Goal: Transaction & Acquisition: Purchase product/service

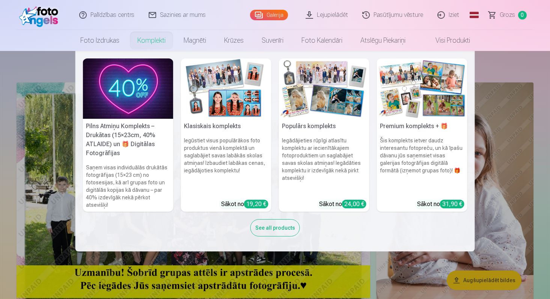
click at [235, 89] on img at bounding box center [226, 89] width 90 height 60
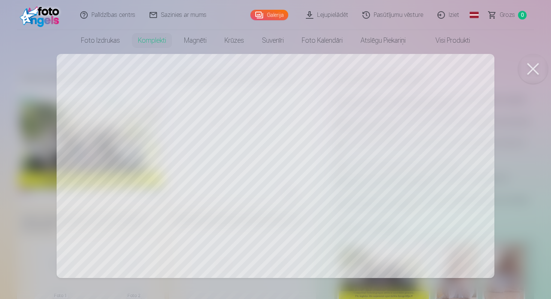
click at [462, 182] on div at bounding box center [275, 149] width 551 height 299
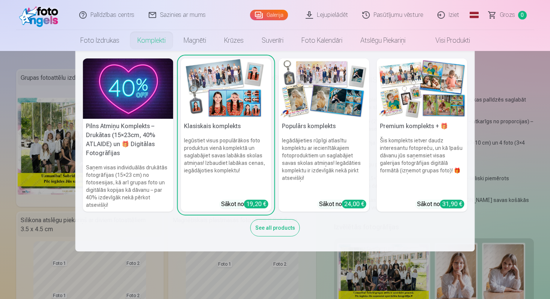
click at [106, 86] on img at bounding box center [128, 89] width 90 height 60
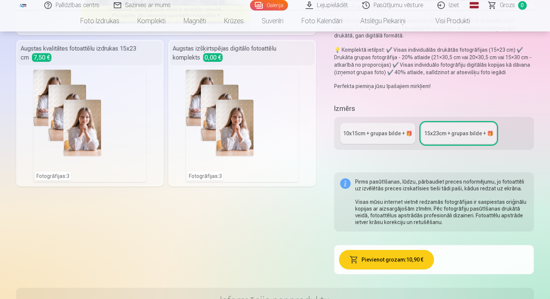
scroll to position [174, 0]
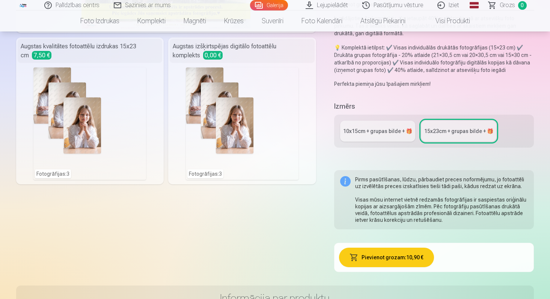
click at [360, 129] on div "10x15сm + grupas bilde + 🎁" at bounding box center [377, 132] width 69 height 8
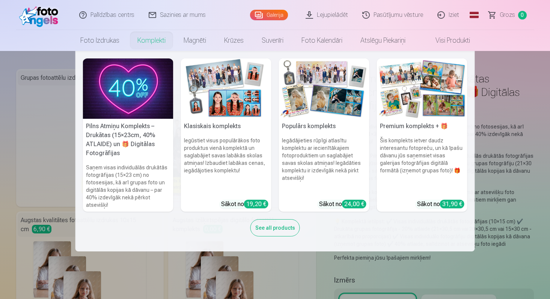
click at [143, 91] on img at bounding box center [128, 89] width 90 height 60
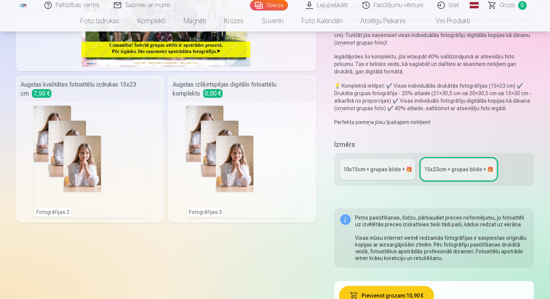
scroll to position [137, 0]
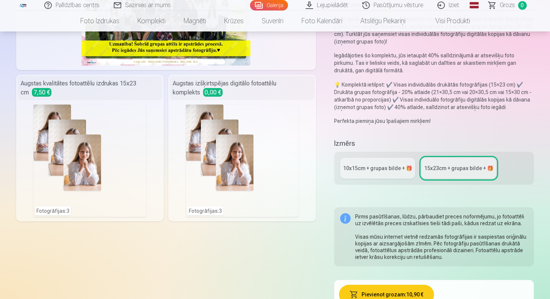
click at [370, 159] on link "10x15сm + grupas bilde + 🎁" at bounding box center [377, 168] width 75 height 21
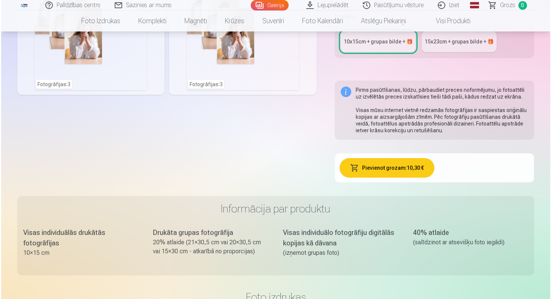
scroll to position [265, 0]
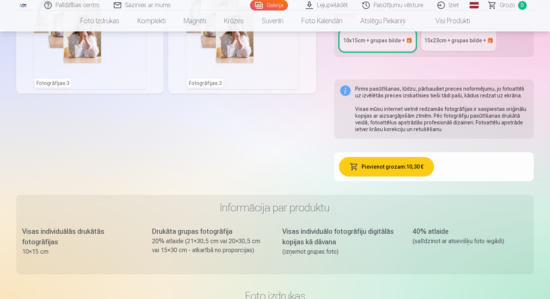
click at [394, 165] on button "Pievienot grozam : 10,30 €" at bounding box center [386, 167] width 95 height 20
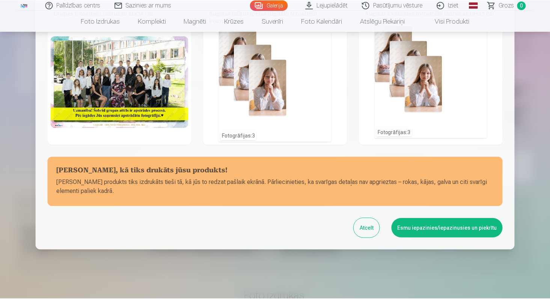
scroll to position [0, 0]
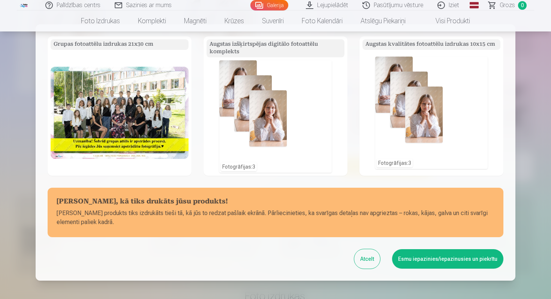
click at [457, 262] on button "Esmu iepazinies/iepazinusies un piekrītu" at bounding box center [447, 259] width 111 height 20
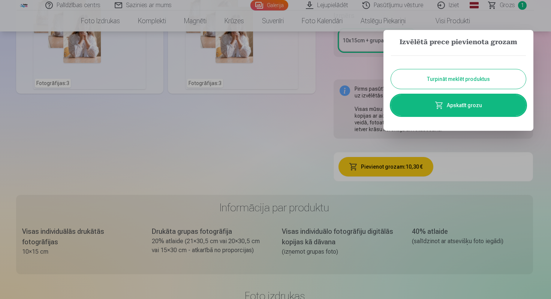
click at [447, 79] on button "Turpināt meklēt produktus" at bounding box center [458, 79] width 135 height 20
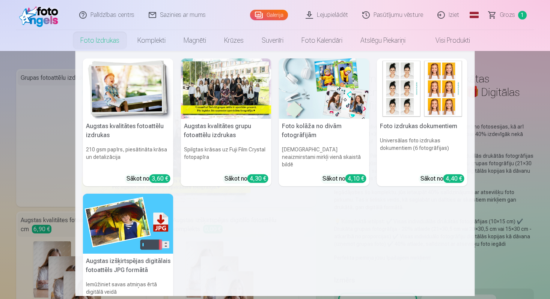
click at [435, 98] on img at bounding box center [422, 89] width 90 height 60
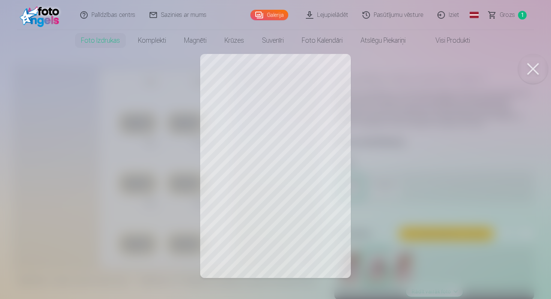
click at [238, 88] on div at bounding box center [275, 149] width 551 height 299
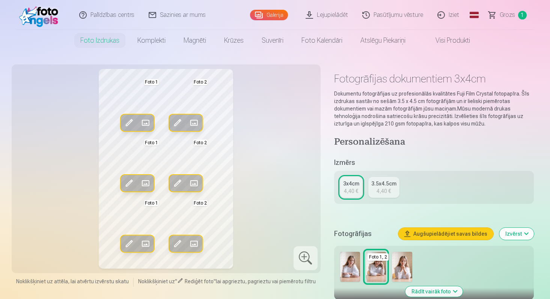
click at [127, 124] on span at bounding box center [129, 123] width 12 height 12
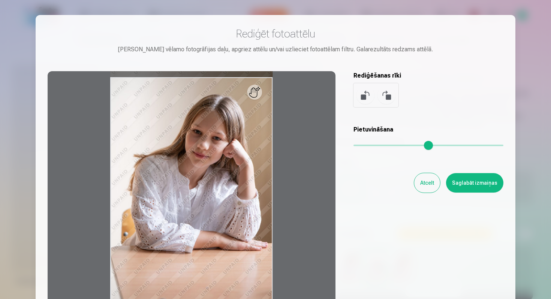
click at [422, 184] on button "Atcelt" at bounding box center [428, 183] width 26 height 20
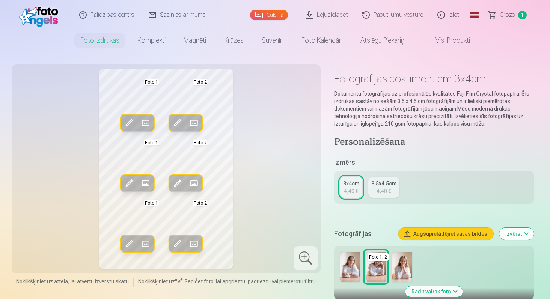
click at [146, 123] on span at bounding box center [145, 123] width 12 height 12
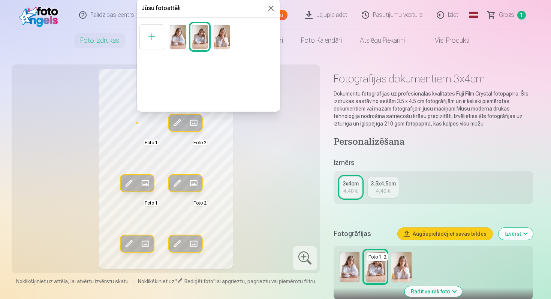
click at [227, 39] on img at bounding box center [222, 37] width 16 height 24
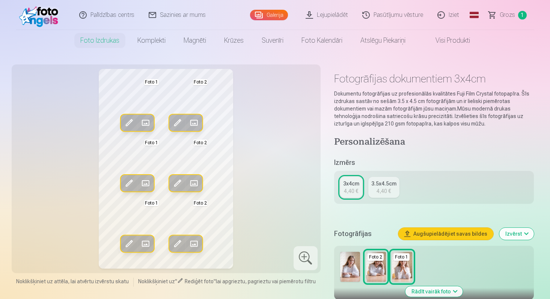
click at [51, 231] on div "Rediģēt foto Aizstāt Foto 1 Rediģēt foto Aizstāt Foto 2 Rediģēt foto Aizstāt Fo…" at bounding box center [166, 169] width 300 height 200
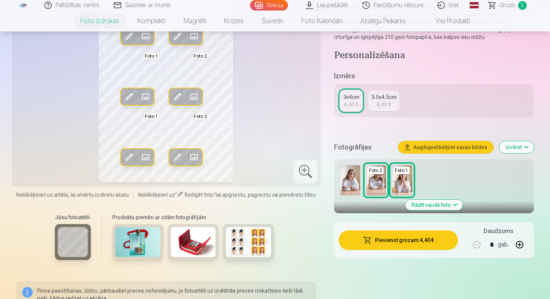
scroll to position [89, 0]
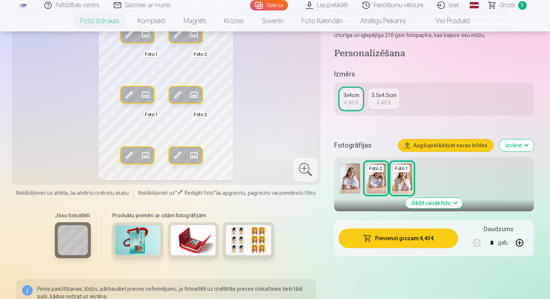
click at [392, 96] on div "3.5x4.5cm" at bounding box center [383, 96] width 25 height 8
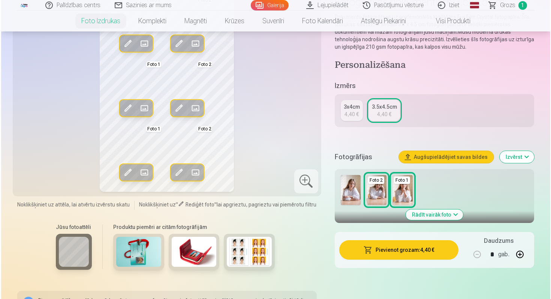
scroll to position [81, 0]
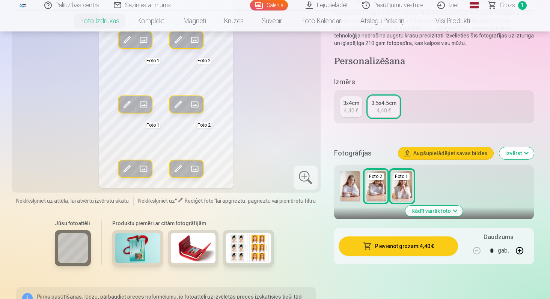
click at [397, 249] on button "Pievienot grozam : 4,40 €" at bounding box center [398, 247] width 120 height 20
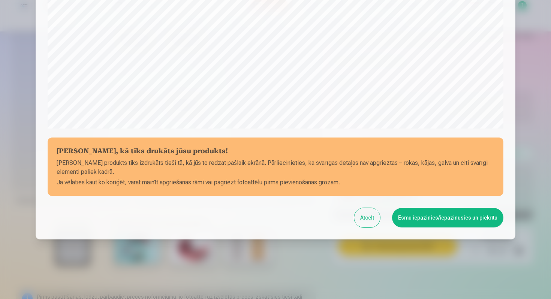
scroll to position [241, 0]
click at [438, 223] on button "Esmu iepazinies/iepazinusies un piekrītu" at bounding box center [447, 218] width 111 height 20
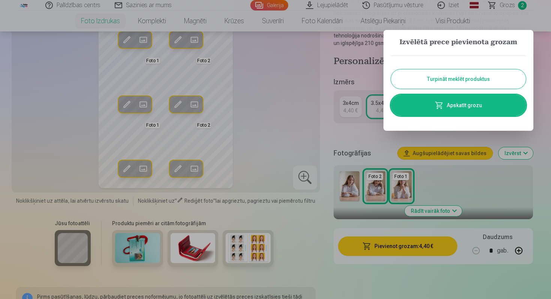
click at [477, 108] on link "Apskatīt grozu" at bounding box center [458, 105] width 135 height 21
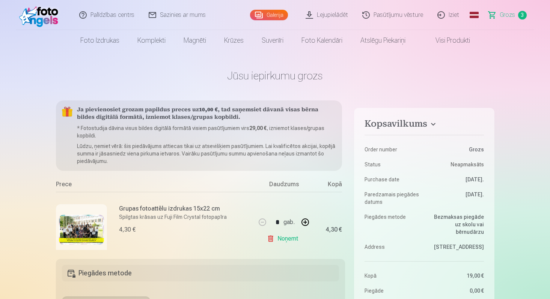
click at [512, 15] on span "Grozs" at bounding box center [506, 15] width 15 height 9
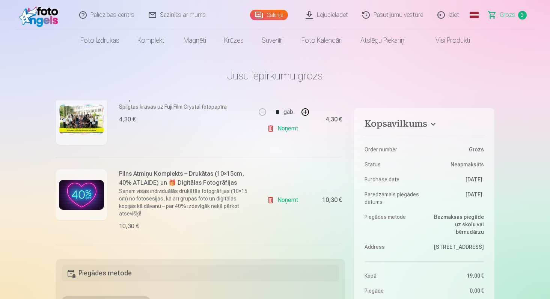
scroll to position [106, 0]
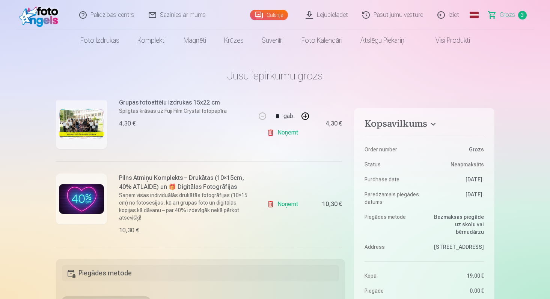
click at [285, 134] on link "Noņemt" at bounding box center [284, 132] width 34 height 15
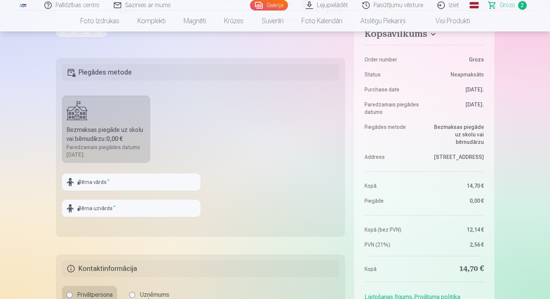
scroll to position [200, 0]
click at [95, 140] on div "Bezmaksas piegāde uz skolu vai bērnudārzu : 0,00 €" at bounding box center [106, 136] width 80 height 18
click at [109, 113] on label "Bezmaksas piegāde uz skolu vai bērnudārzu : 0,00 € Paredzamais piegādes datums …" at bounding box center [106, 131] width 89 height 68
click at [124, 187] on input "text" at bounding box center [131, 183] width 138 height 17
type input "*****"
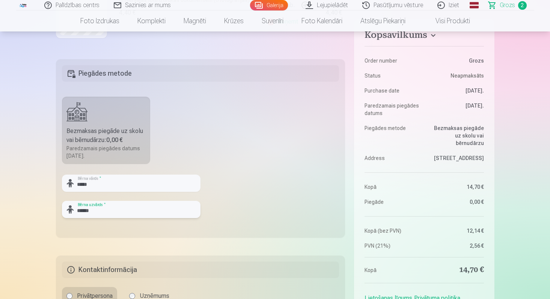
type input "******"
click at [256, 172] on fieldset "Piegādes metode Bezmaksas piegāde uz skolu vai bērnudārzu : 0,00 € Paredzamais …" at bounding box center [200, 148] width 289 height 179
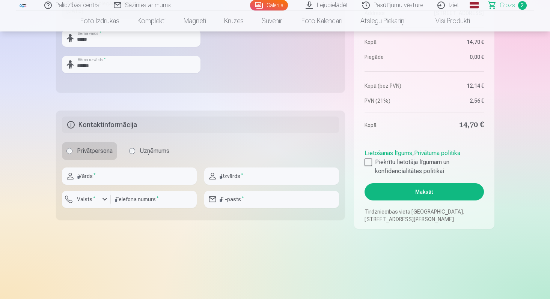
scroll to position [345, 0]
click at [129, 182] on input "text" at bounding box center [129, 175] width 135 height 17
type input "*****"
type input "**********"
type input "********"
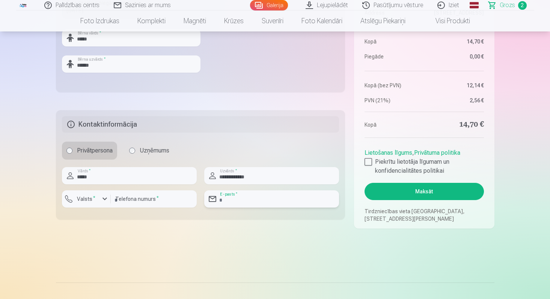
click at [248, 198] on input "email" at bounding box center [271, 199] width 135 height 17
type input "**********"
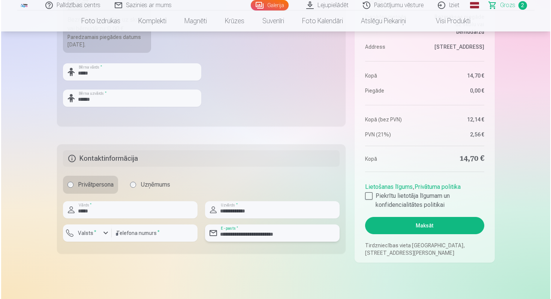
scroll to position [315, 0]
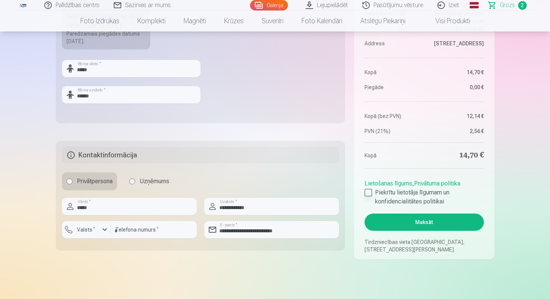
click at [368, 194] on div at bounding box center [368, 193] width 8 height 8
click at [421, 223] on button "Maksāt" at bounding box center [423, 222] width 119 height 17
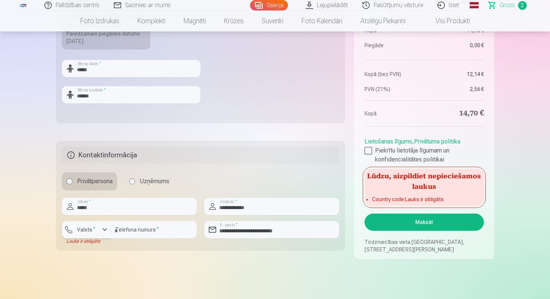
click at [93, 228] on sup "*" at bounding box center [94, 228] width 2 height 5
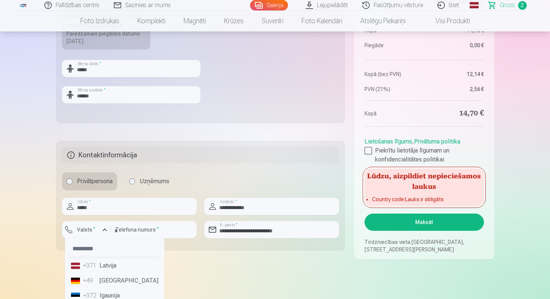
click at [102, 264] on li "+371 Latvija" at bounding box center [114, 265] width 93 height 15
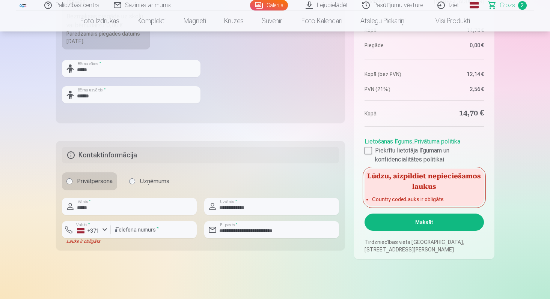
click at [442, 224] on button "Maksāt" at bounding box center [423, 222] width 119 height 17
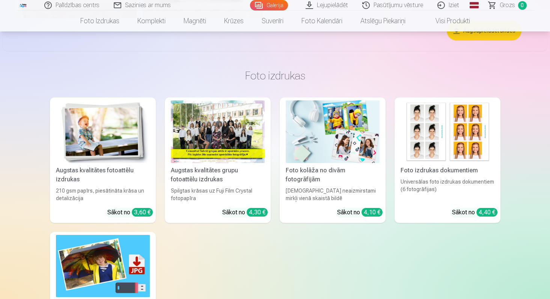
scroll to position [481, 0]
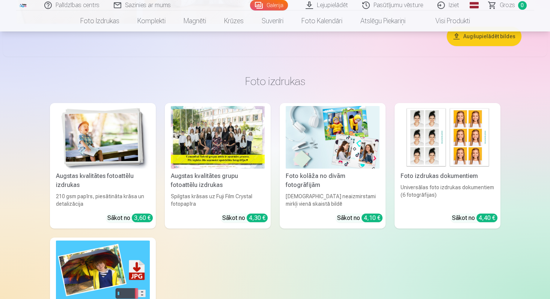
click at [104, 174] on div "Augstas kvalitātes fotoattēlu izdrukas" at bounding box center [103, 181] width 100 height 18
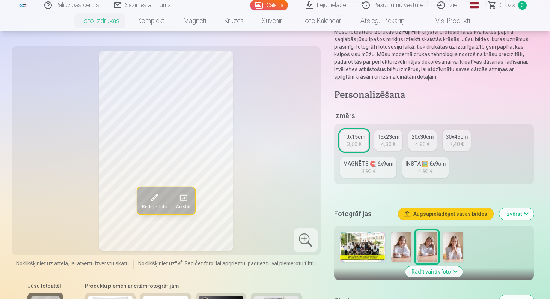
scroll to position [73, 0]
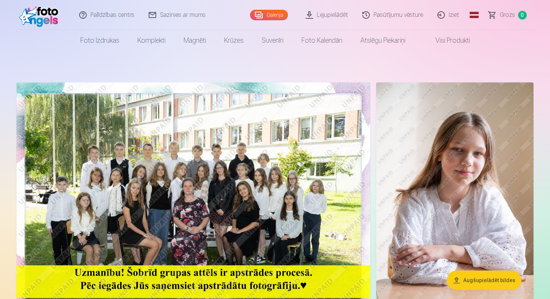
click at [222, 195] on img at bounding box center [193, 201] width 353 height 236
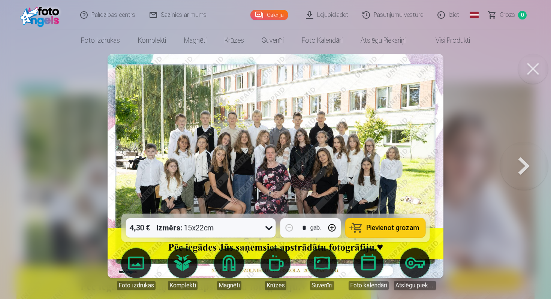
click at [269, 230] on icon at bounding box center [269, 229] width 7 height 4
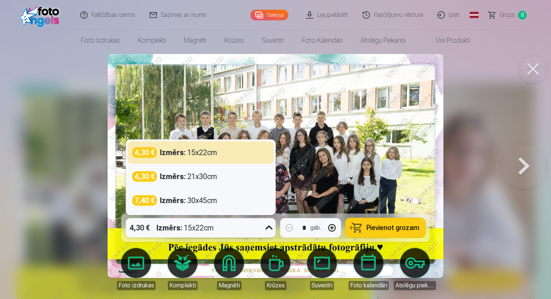
click at [454, 96] on div at bounding box center [275, 149] width 551 height 299
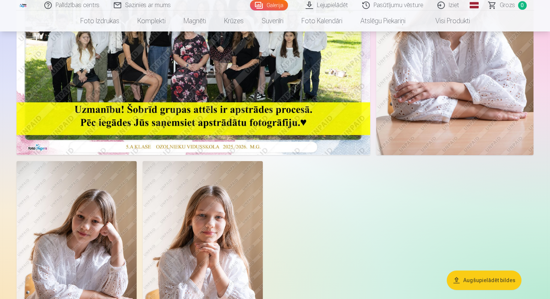
scroll to position [173, 0]
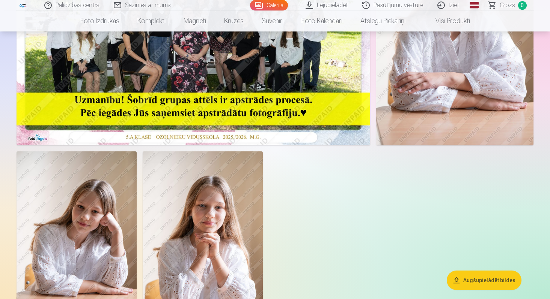
click at [215, 87] on img at bounding box center [193, 28] width 353 height 236
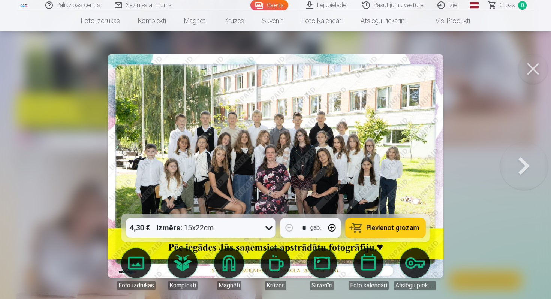
click at [390, 225] on span "Pievienot grozam" at bounding box center [393, 228] width 53 height 7
click at [538, 67] on button at bounding box center [533, 69] width 30 height 30
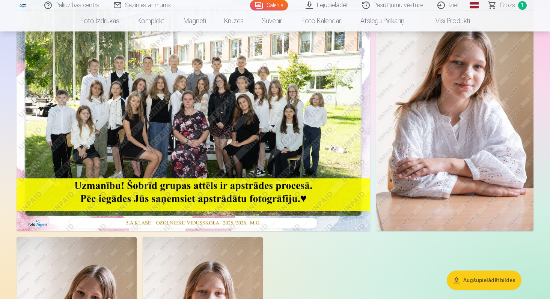
scroll to position [84, 0]
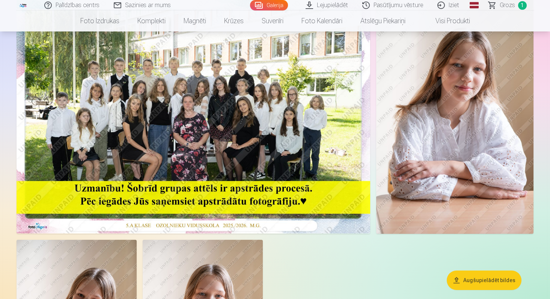
click at [444, 110] on img at bounding box center [454, 116] width 157 height 236
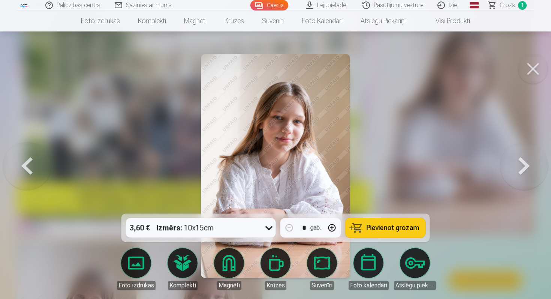
click at [531, 69] on button at bounding box center [533, 69] width 30 height 30
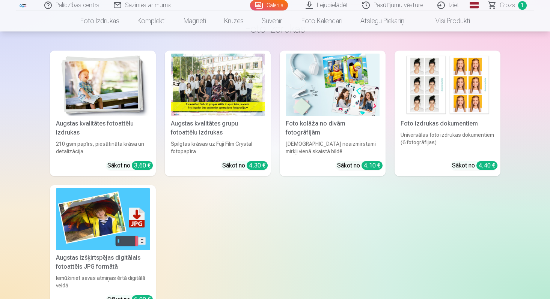
scroll to position [532, 0]
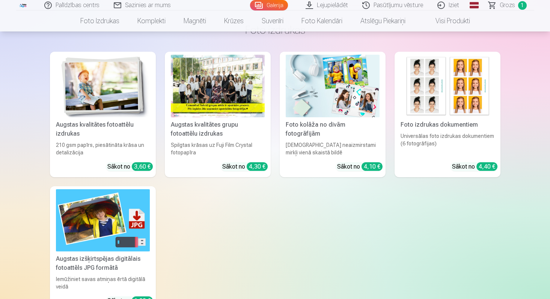
click at [121, 81] on img at bounding box center [103, 86] width 94 height 63
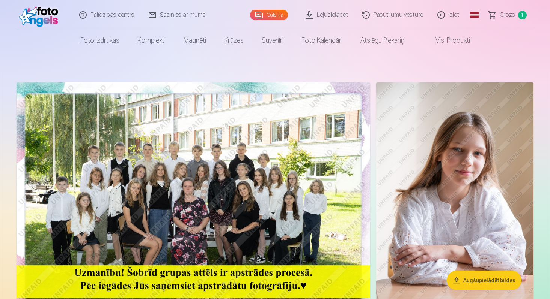
click at [479, 288] on button "Augšupielādēt bildes" at bounding box center [483, 281] width 75 height 20
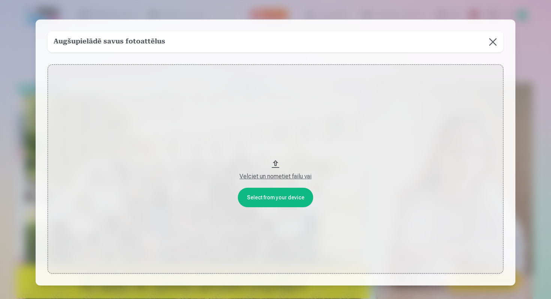
click at [489, 41] on button at bounding box center [493, 42] width 21 height 21
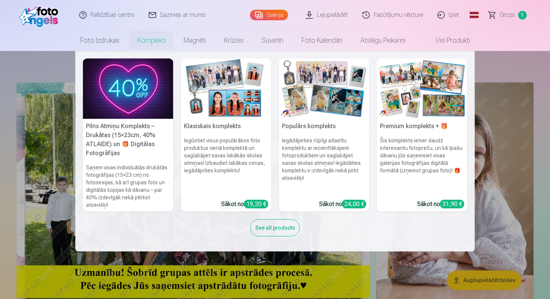
click at [228, 93] on img at bounding box center [226, 89] width 90 height 60
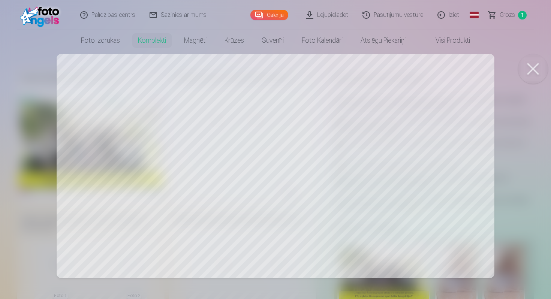
click at [535, 70] on button at bounding box center [533, 69] width 30 height 30
click at [137, 158] on div at bounding box center [275, 149] width 551 height 299
click at [218, 119] on div at bounding box center [275, 149] width 551 height 299
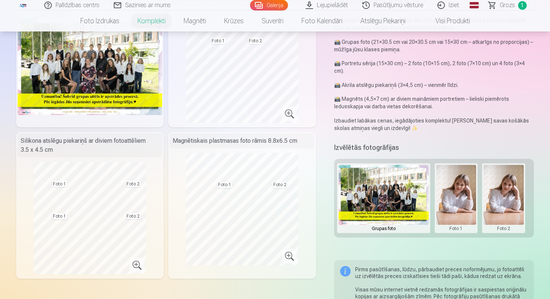
scroll to position [81, 0]
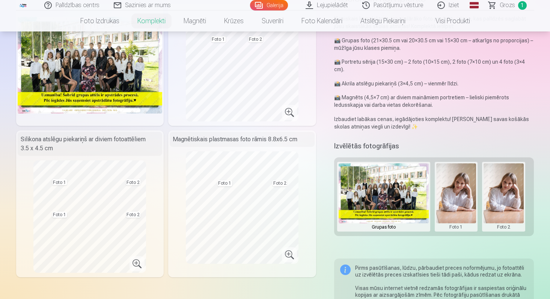
click at [460, 190] on button at bounding box center [456, 197] width 40 height 67
click at [466, 188] on button "Nomainiet foto" at bounding box center [455, 189] width 61 height 21
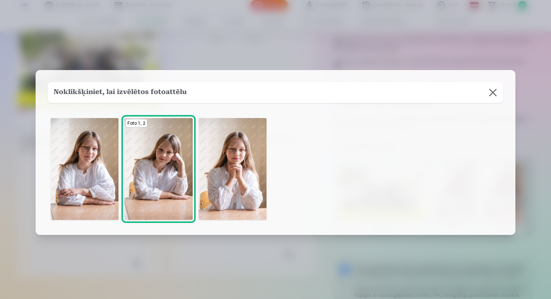
click at [240, 185] on img at bounding box center [233, 169] width 68 height 102
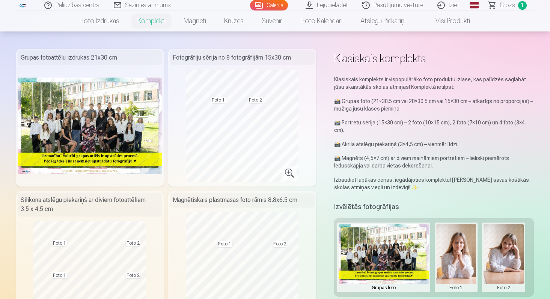
scroll to position [0, 0]
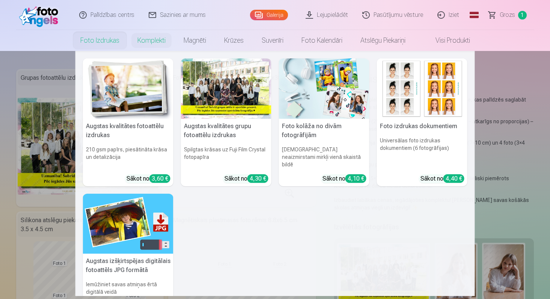
click at [102, 44] on link "Foto izdrukas" at bounding box center [99, 40] width 57 height 21
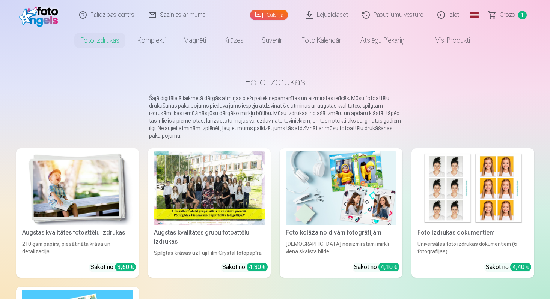
click at [344, 14] on link "Lejupielādēt" at bounding box center [327, 15] width 57 height 30
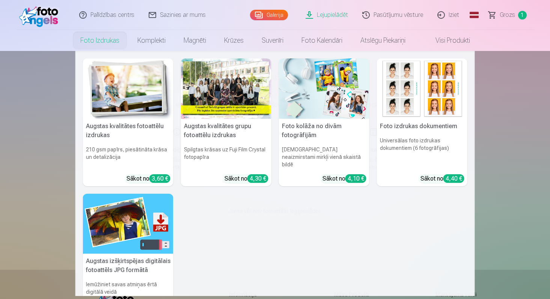
click at [102, 43] on link "Foto izdrukas" at bounding box center [99, 40] width 57 height 21
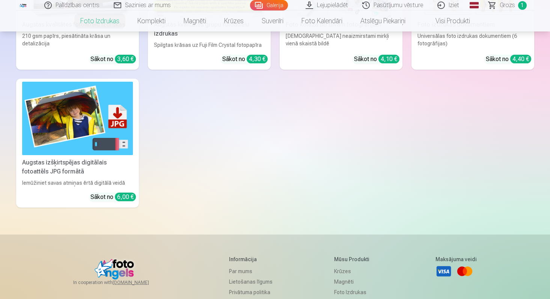
scroll to position [215, 0]
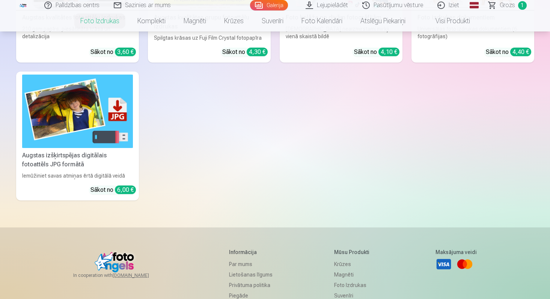
click at [74, 158] on div "Augstas izšķirtspējas digitālais fotoattēls JPG formātā" at bounding box center [77, 160] width 117 height 18
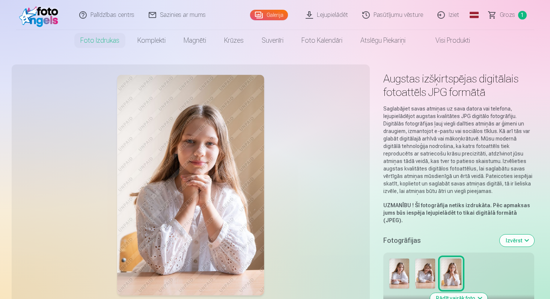
click at [427, 267] on img at bounding box center [425, 274] width 20 height 30
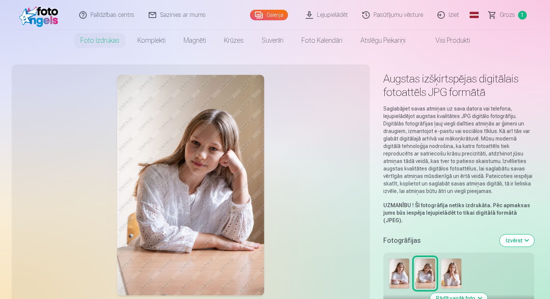
click at [403, 266] on img at bounding box center [399, 274] width 20 height 30
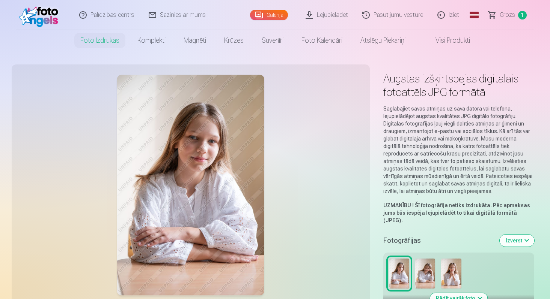
click at [454, 264] on img at bounding box center [451, 274] width 20 height 30
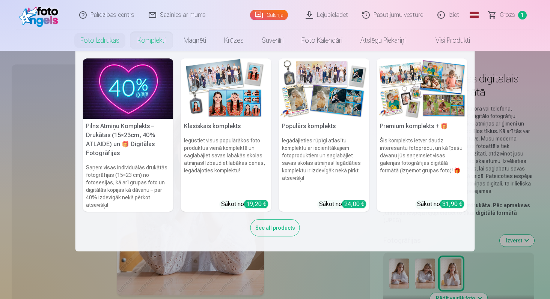
click at [218, 100] on img at bounding box center [226, 89] width 90 height 60
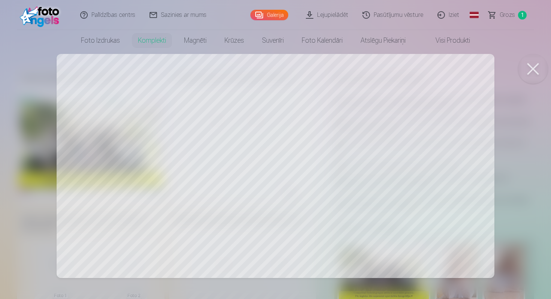
click at [533, 67] on button at bounding box center [533, 69] width 30 height 30
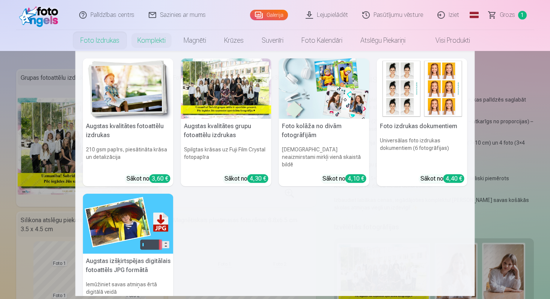
click at [87, 44] on link "Foto izdrukas" at bounding box center [99, 40] width 57 height 21
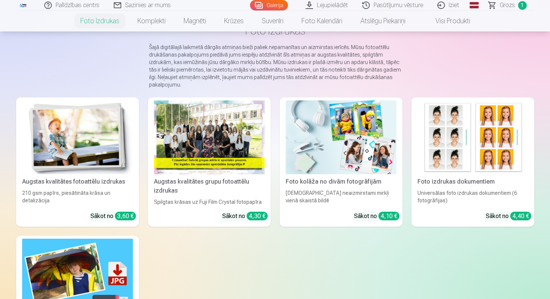
scroll to position [78, 0]
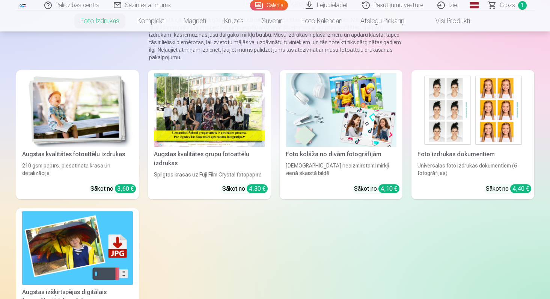
click at [98, 111] on img at bounding box center [77, 110] width 111 height 74
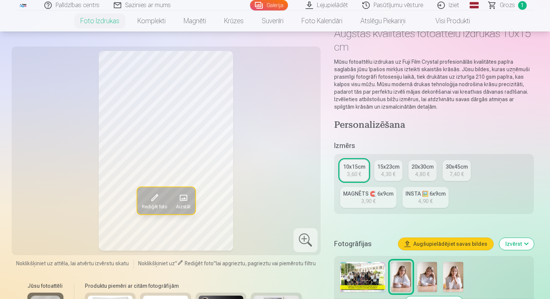
scroll to position [45, 0]
click at [430, 279] on img at bounding box center [427, 278] width 20 height 30
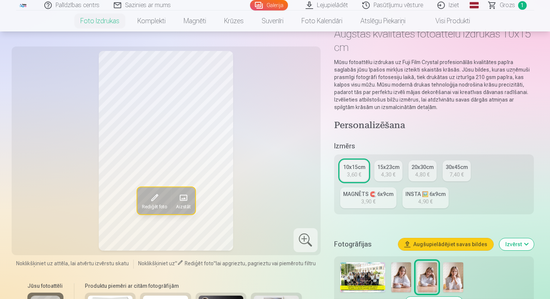
click at [451, 276] on img at bounding box center [453, 278] width 20 height 30
click at [428, 281] on img at bounding box center [427, 278] width 20 height 30
click at [450, 279] on img at bounding box center [453, 278] width 20 height 30
click at [400, 279] on img at bounding box center [401, 278] width 20 height 30
click at [423, 279] on img at bounding box center [427, 278] width 20 height 30
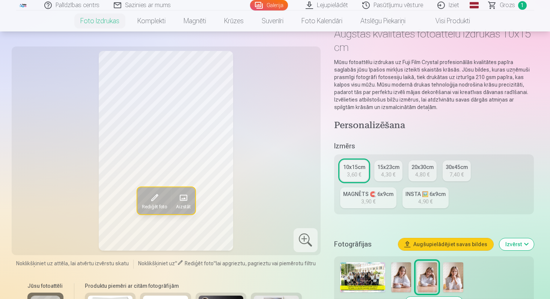
click at [439, 276] on div at bounding box center [434, 278] width 194 height 36
click at [443, 275] on img at bounding box center [453, 278] width 20 height 30
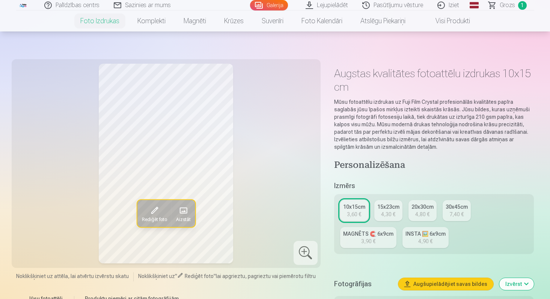
scroll to position [0, 0]
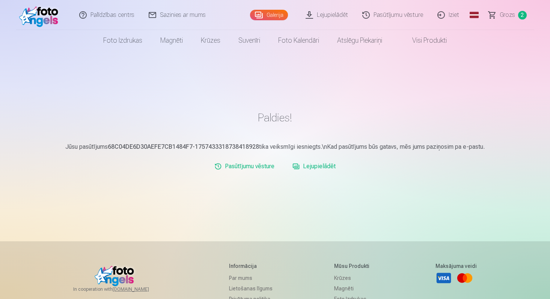
click at [505, 19] on span "Grozs" at bounding box center [506, 15] width 15 height 9
